Goal: Check status: Check status

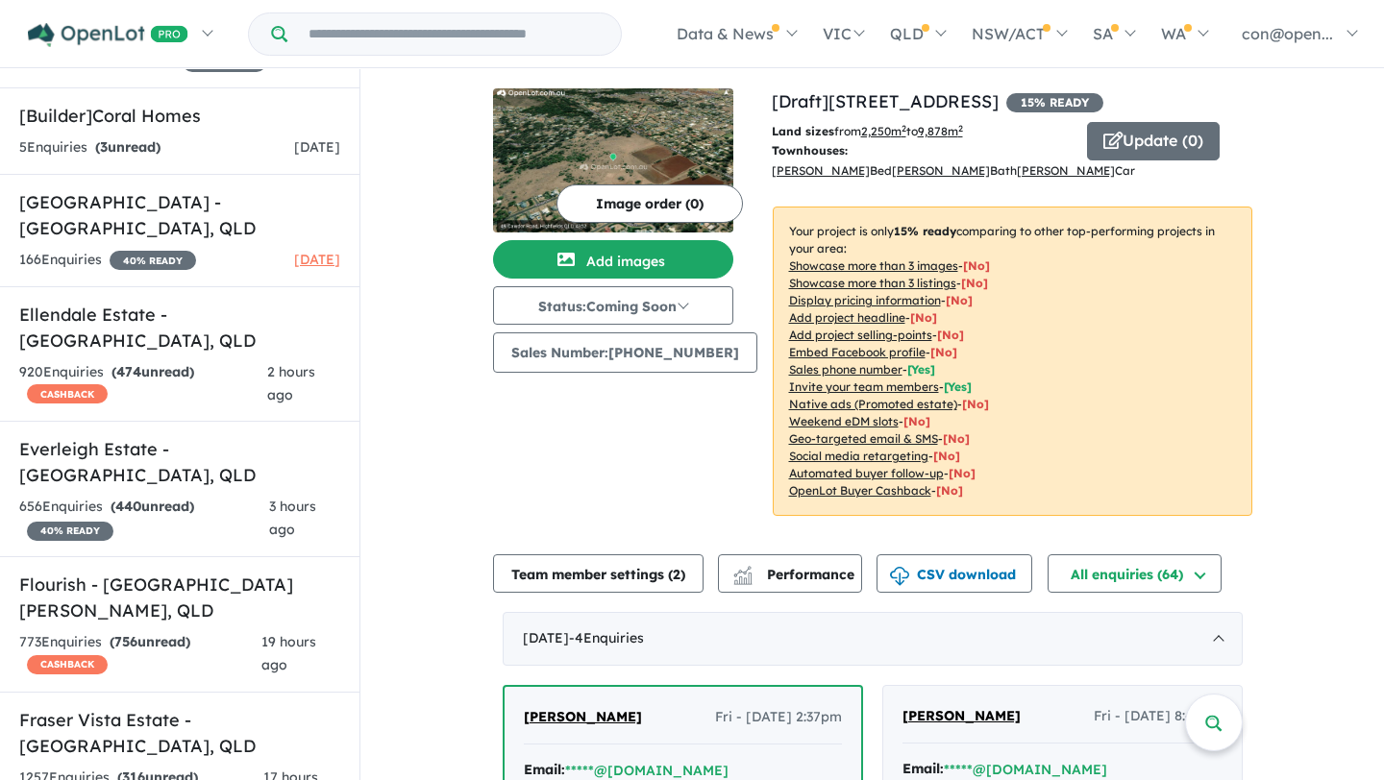
scroll to position [2141, 0]
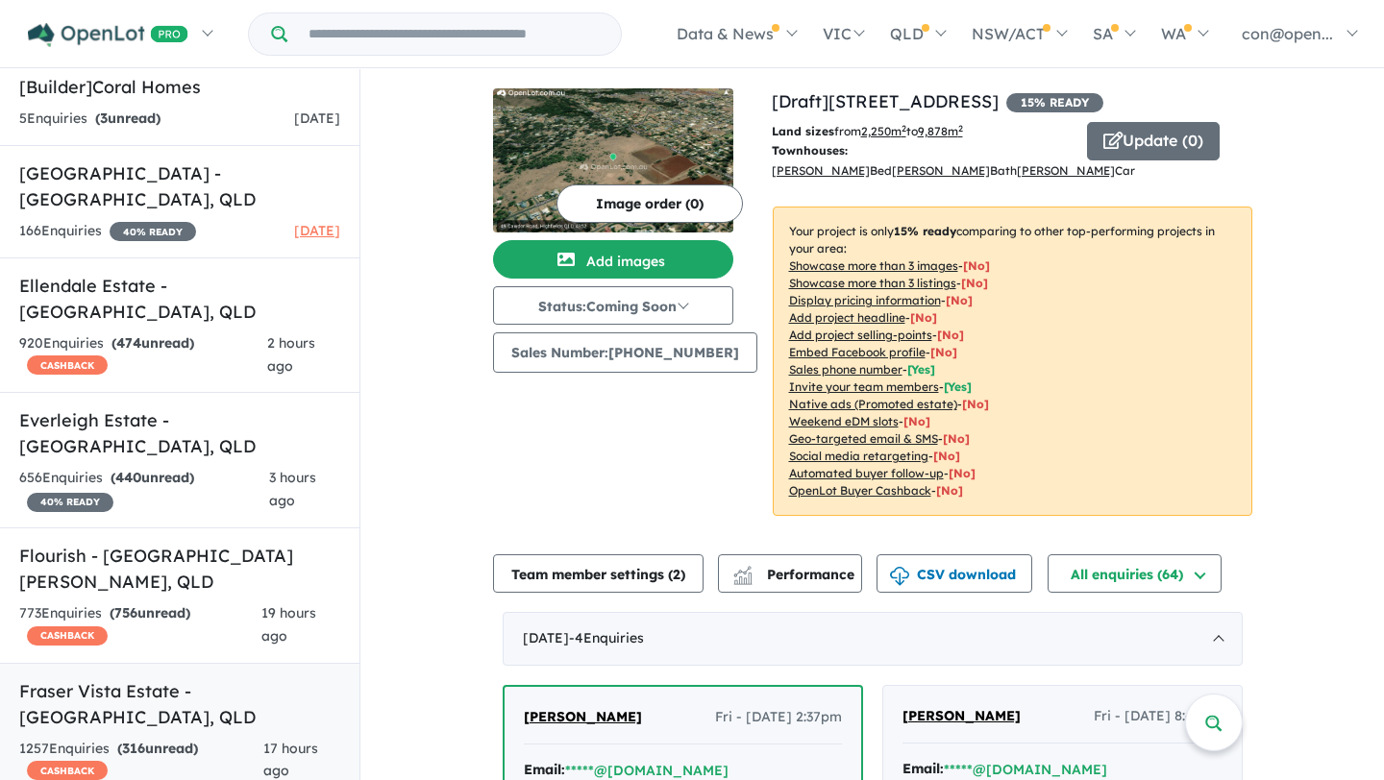
click at [122, 678] on h5 "Fraser Vista Estate - [GEOGRAPHIC_DATA] , [GEOGRAPHIC_DATA]" at bounding box center [179, 704] width 321 height 52
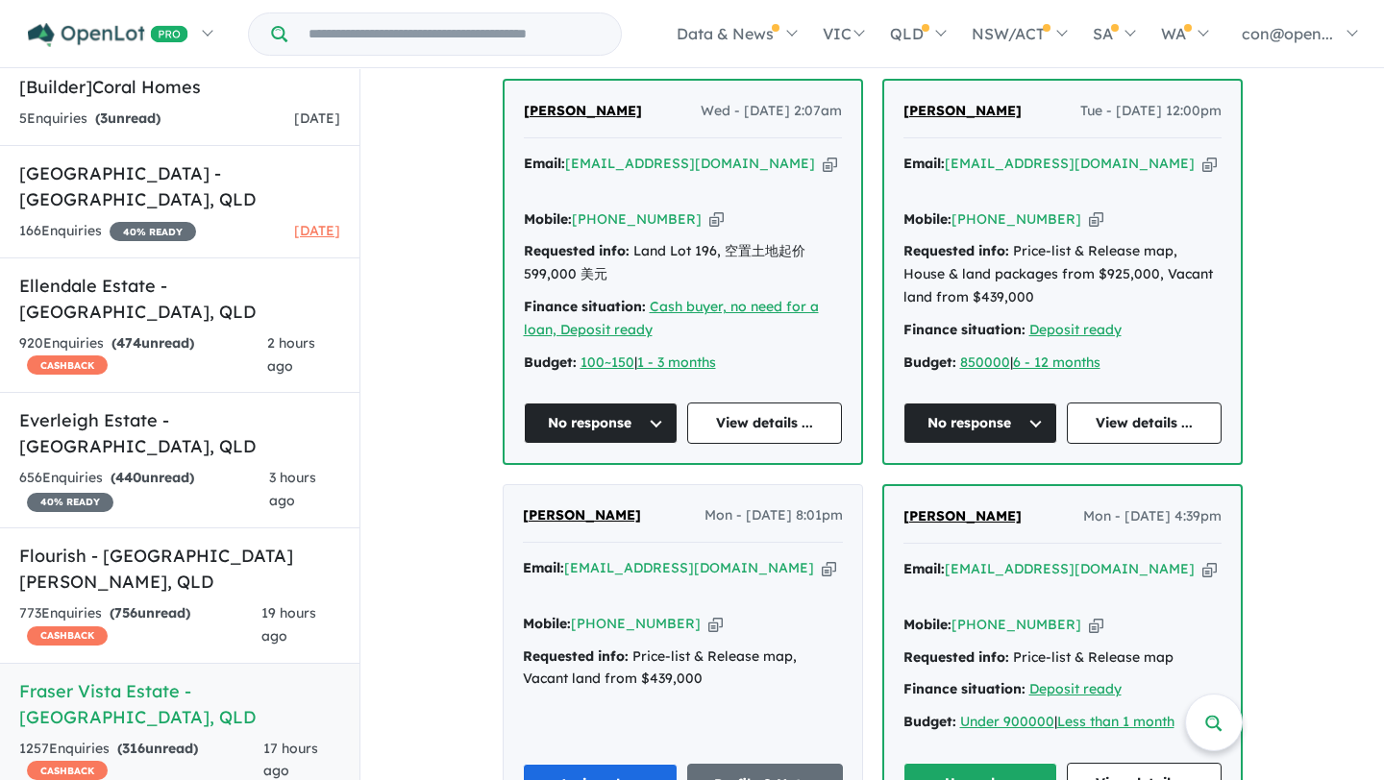
scroll to position [1280, 0]
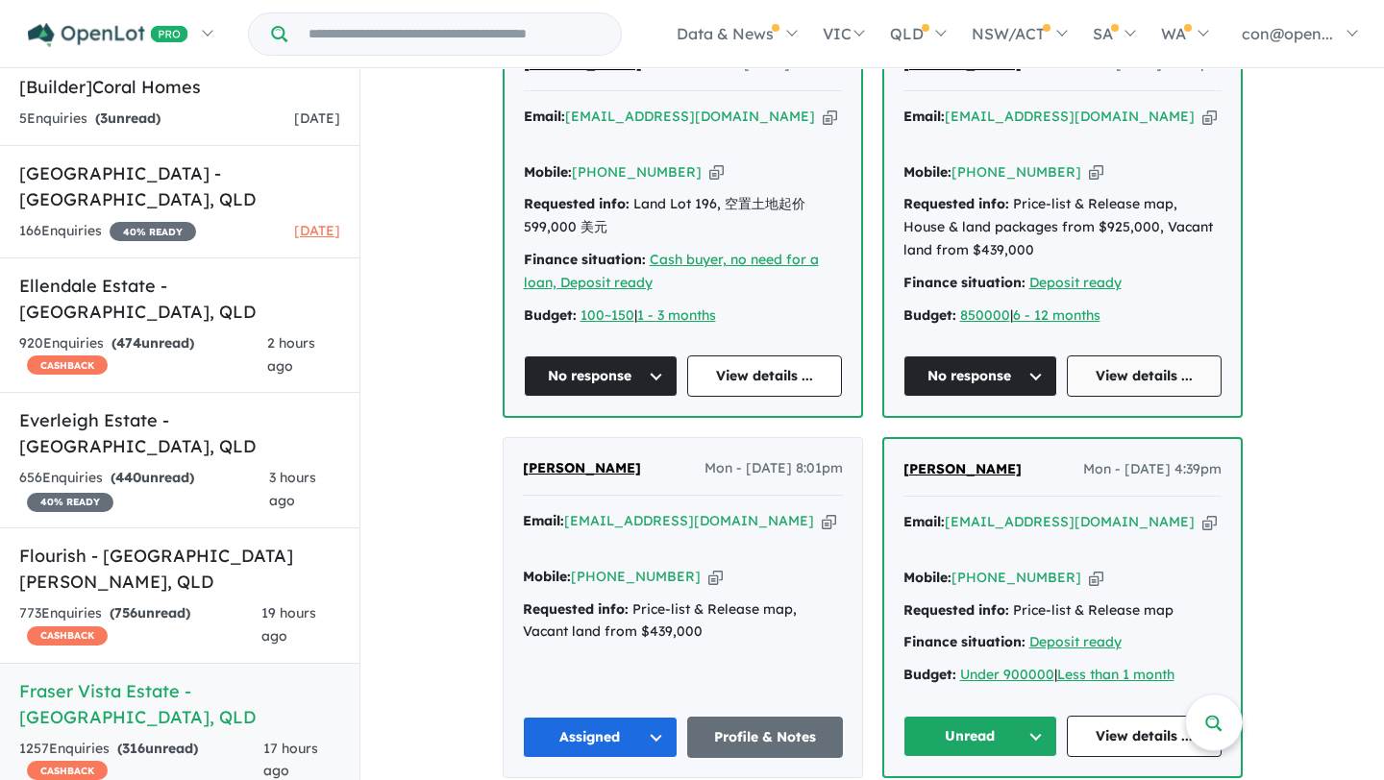
click at [1095, 356] on link "View details ..." at bounding box center [1144, 376] width 155 height 41
